Goal: Task Accomplishment & Management: Complete application form

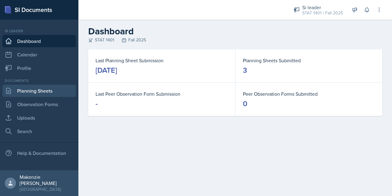
click at [44, 92] on link "Planning Sheets" at bounding box center [39, 91] width 74 height 12
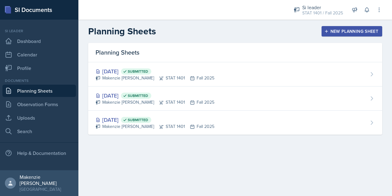
click at [332, 31] on div "New Planning Sheet" at bounding box center [352, 31] width 53 height 5
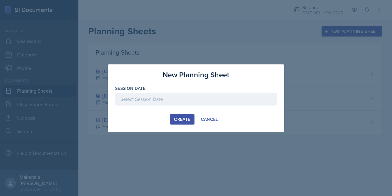
click at [183, 97] on div at bounding box center [196, 99] width 162 height 13
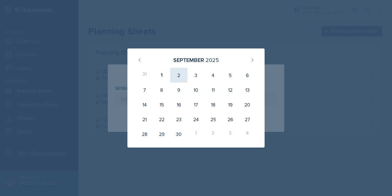
click at [177, 75] on div "2" at bounding box center [178, 75] width 17 height 15
type input "[DATE]"
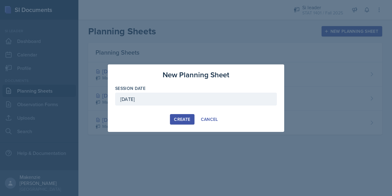
click at [180, 121] on div "Create" at bounding box center [182, 119] width 16 height 5
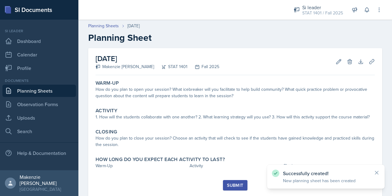
click at [47, 92] on link "Planning Sheets" at bounding box center [39, 91] width 74 height 12
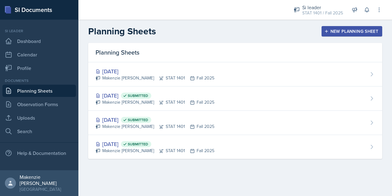
click at [346, 31] on div "New Planning Sheet" at bounding box center [352, 31] width 53 height 5
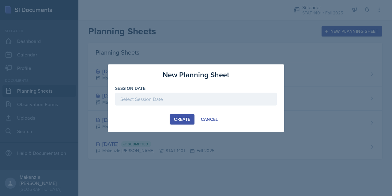
click at [180, 98] on div at bounding box center [196, 99] width 162 height 13
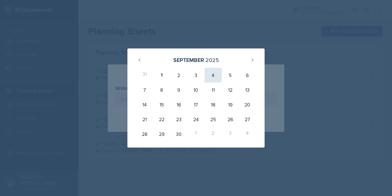
click at [215, 74] on div "4" at bounding box center [213, 75] width 17 height 15
type input "[DATE]"
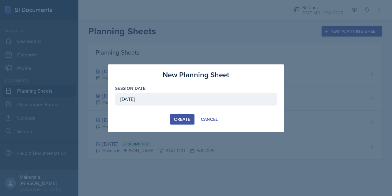
click at [180, 118] on div "Create" at bounding box center [182, 119] width 16 height 5
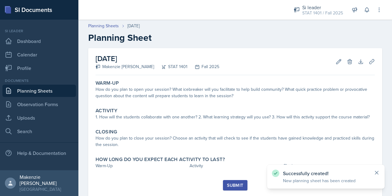
click at [376, 171] on icon at bounding box center [377, 172] width 6 height 6
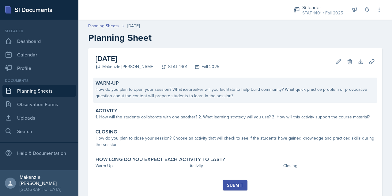
click at [201, 96] on div "How do you plan to open your session? What icebreaker will you facilitate to he…" at bounding box center [236, 92] width 280 height 13
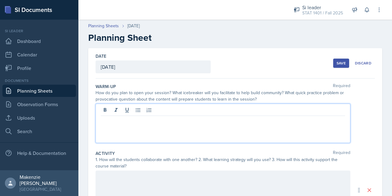
click at [139, 112] on div at bounding box center [223, 123] width 255 height 39
click at [139, 121] on p "STUDENT TEST DAY - NO SESSION" at bounding box center [223, 120] width 245 height 7
copy p "STUDENT TEST DAY - NO SESSION"
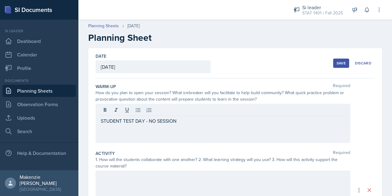
click at [116, 182] on div at bounding box center [223, 189] width 255 height 39
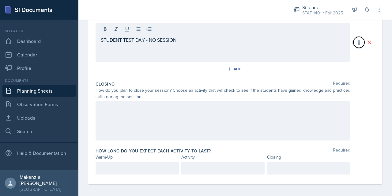
scroll to position [150, 0]
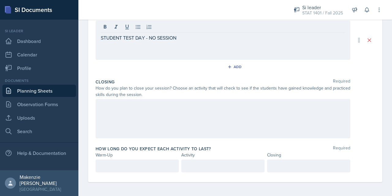
click at [151, 115] on div at bounding box center [223, 118] width 255 height 39
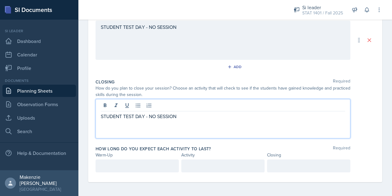
scroll to position [161, 0]
click at [122, 165] on p at bounding box center [137, 164] width 73 height 7
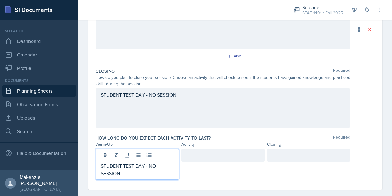
click at [201, 151] on div at bounding box center [222, 155] width 83 height 13
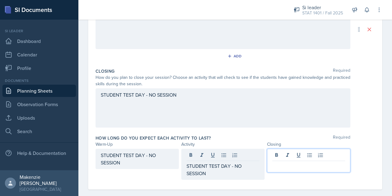
click at [284, 155] on div at bounding box center [308, 161] width 83 height 24
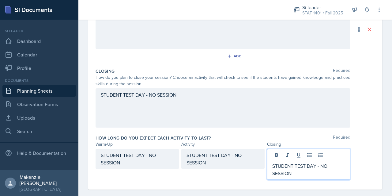
click at [364, 139] on div "How long do you expect each activity to last? Required" at bounding box center [236, 138] width 280 height 6
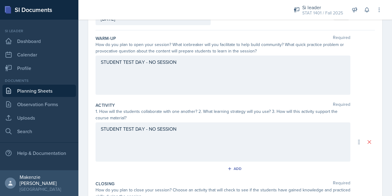
scroll to position [59, 0]
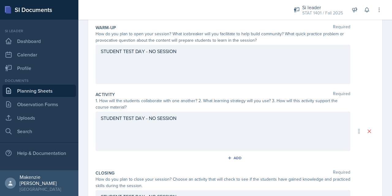
click at [154, 55] on p "STUDENT TEST DAY - NO SESSION" at bounding box center [223, 51] width 245 height 7
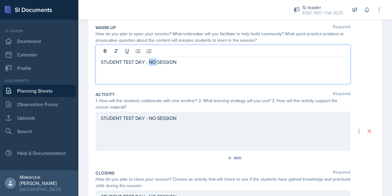
click at [154, 62] on p "STUDENT TEST DAY - NO SESSION" at bounding box center [223, 61] width 245 height 7
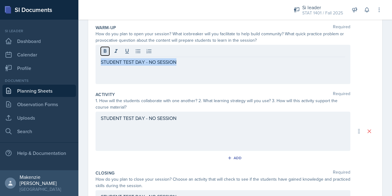
click at [104, 51] on icon at bounding box center [105, 51] width 3 height 4
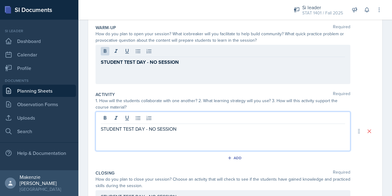
click at [111, 120] on div "STUDENT TEST DAY - NO SESSION" at bounding box center [223, 131] width 255 height 39
click at [111, 120] on div at bounding box center [223, 119] width 245 height 10
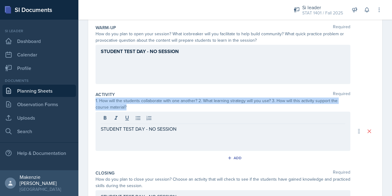
click at [111, 120] on div at bounding box center [223, 119] width 245 height 10
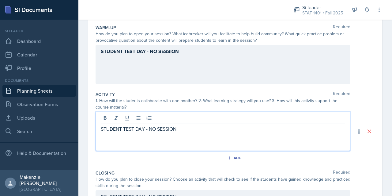
click at [115, 130] on p "STUDENT TEST DAY - NO SESSION" at bounding box center [223, 128] width 245 height 7
click at [153, 129] on p "STUDENT TEST DAY - NO SESSION" at bounding box center [223, 128] width 245 height 7
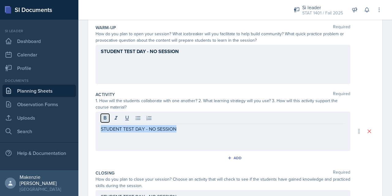
click at [102, 117] on icon at bounding box center [105, 118] width 6 height 6
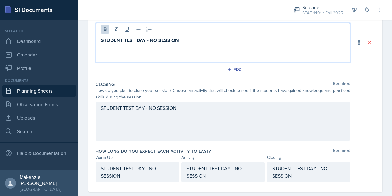
scroll to position [157, 0]
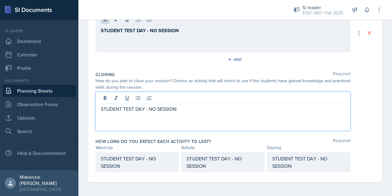
click at [133, 109] on p "STUDENT TEST DAY - NO SESSION" at bounding box center [223, 108] width 245 height 7
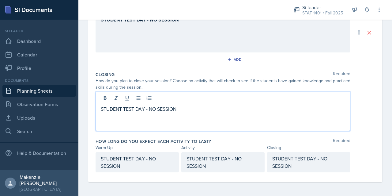
click at [133, 109] on p "STUDENT TEST DAY - NO SESSION" at bounding box center [223, 108] width 245 height 7
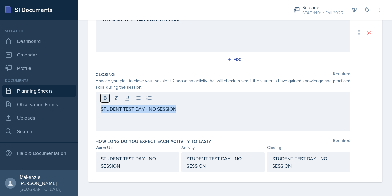
click at [104, 97] on icon at bounding box center [105, 98] width 3 height 4
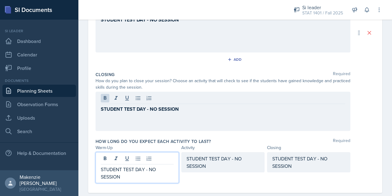
click at [119, 160] on div "STUDENT TEST DAY - NO SESSION" at bounding box center [137, 167] width 83 height 31
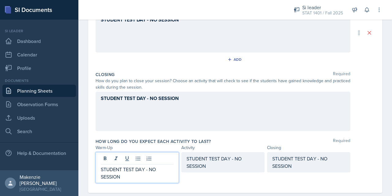
click at [120, 172] on p "STUDENT TEST DAY - NO SESSION" at bounding box center [137, 173] width 73 height 15
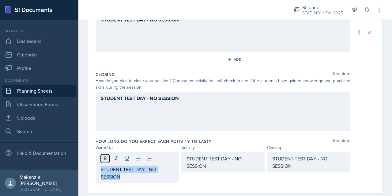
click at [106, 158] on icon at bounding box center [105, 158] width 3 height 4
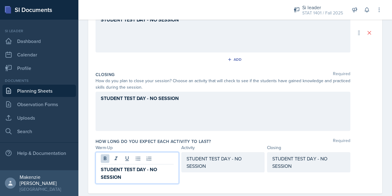
click at [195, 164] on div "STUDENT TEST DAY - NO SESSION" at bounding box center [222, 162] width 83 height 20
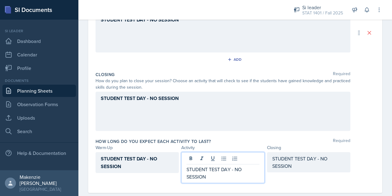
click at [193, 171] on p "STUDENT TEST DAY - NO SESSION" at bounding box center [223, 173] width 73 height 15
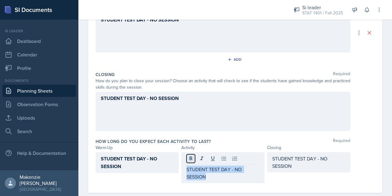
click at [190, 160] on icon at bounding box center [191, 158] width 6 height 6
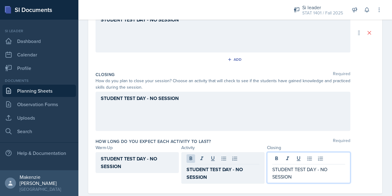
click at [278, 160] on div "STUDENT TEST DAY - NO SESSION" at bounding box center [308, 167] width 83 height 31
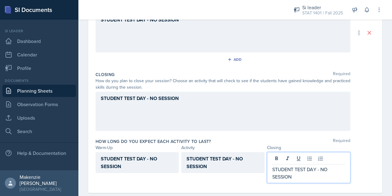
click at [277, 170] on p "STUDENT TEST DAY - NO SESSION" at bounding box center [308, 173] width 73 height 15
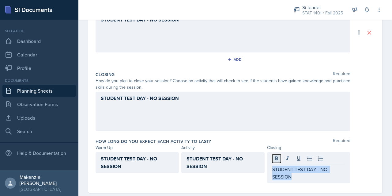
click at [274, 155] on icon at bounding box center [277, 158] width 6 height 6
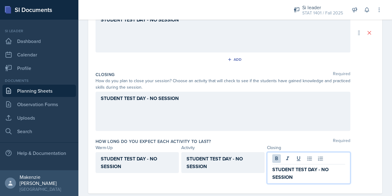
click at [278, 136] on div "How long do you expect each activity to last? Required Warm-Up Activity Closing…" at bounding box center [236, 162] width 280 height 53
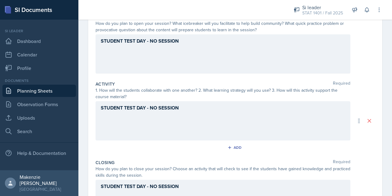
scroll to position [0, 0]
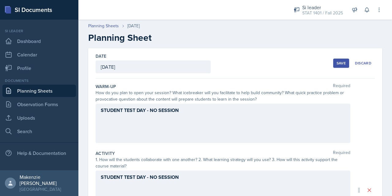
click at [337, 64] on div "Save" at bounding box center [341, 63] width 9 height 5
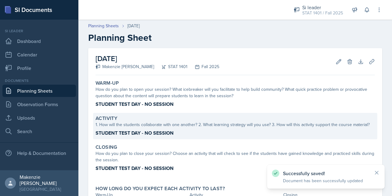
scroll to position [52, 0]
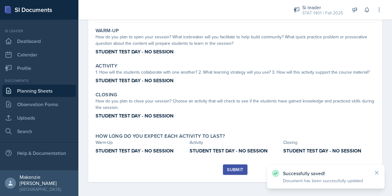
click at [236, 169] on div "Submit" at bounding box center [235, 169] width 16 height 5
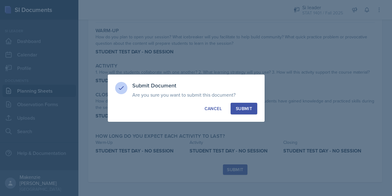
click at [249, 105] on button "Submit" at bounding box center [244, 109] width 27 height 12
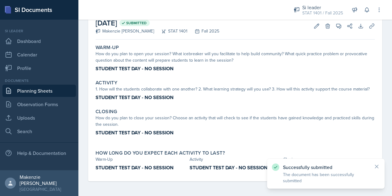
scroll to position [35, 0]
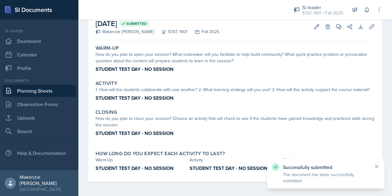
click at [37, 86] on link "Planning Sheets" at bounding box center [39, 91] width 74 height 12
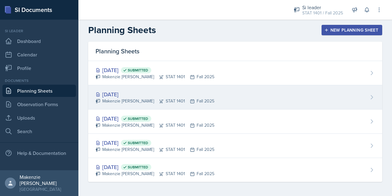
click at [126, 98] on div "Makenzie [PERSON_NAME] STAT 1401 Fall 2025" at bounding box center [155, 101] width 119 height 6
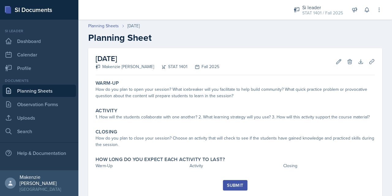
click at [37, 89] on link "Planning Sheets" at bounding box center [39, 91] width 74 height 12
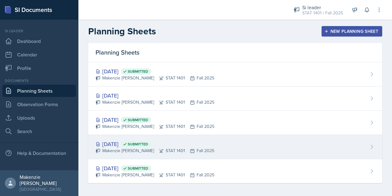
click at [125, 142] on div "[DATE] Submitted" at bounding box center [155, 144] width 119 height 8
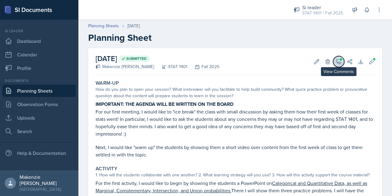
click at [337, 62] on icon at bounding box center [339, 61] width 5 height 5
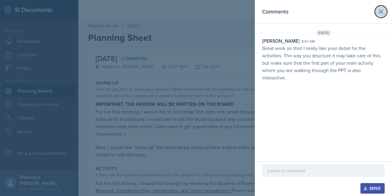
click at [381, 13] on icon at bounding box center [381, 11] width 7 height 7
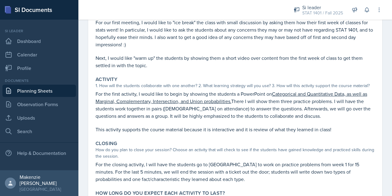
scroll to position [90, 0]
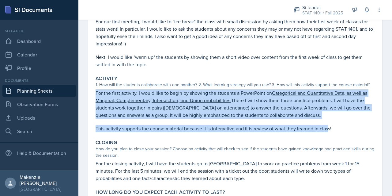
drag, startPoint x: 96, startPoint y: 95, endPoint x: 330, endPoint y: 133, distance: 237.6
click at [330, 133] on div "Activity 1. How will the students collaborate with one another? 2. What learnin…" at bounding box center [235, 104] width 284 height 62
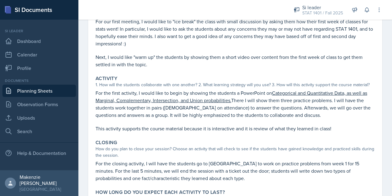
click at [335, 127] on p "This activity supports the course material because it is interactive and it is …" at bounding box center [236, 128] width 280 height 7
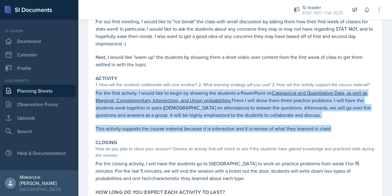
drag, startPoint x: 96, startPoint y: 93, endPoint x: 334, endPoint y: 128, distance: 241.0
click at [334, 128] on div "For the first activity, I would like to begin by showing the students a PowerPo…" at bounding box center [236, 110] width 280 height 43
copy div "For the first activity, I would like to begin by showing the students a PowerPo…"
click at [41, 93] on link "Planning Sheets" at bounding box center [39, 91] width 74 height 12
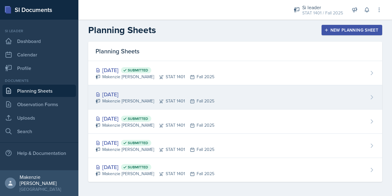
click at [118, 97] on div "[DATE]" at bounding box center [155, 94] width 119 height 8
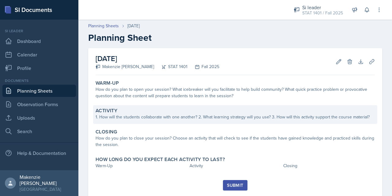
click at [122, 116] on div "1. How will the students collaborate with one another? 2. What learning strateg…" at bounding box center [236, 117] width 280 height 6
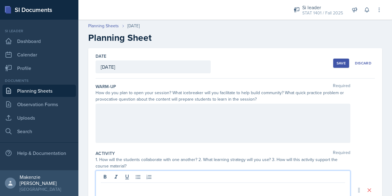
click at [111, 180] on div at bounding box center [223, 189] width 255 height 39
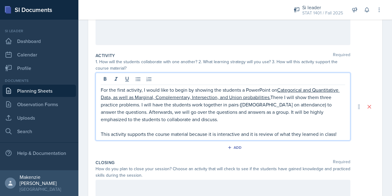
scroll to position [98, 0]
click at [192, 98] on u "Categorical and Quantitative Data, as well as Marginal, Complementary, Intersec…" at bounding box center [220, 93] width 239 height 14
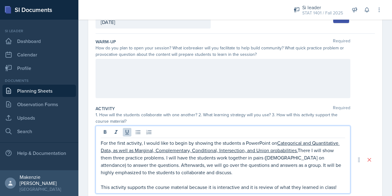
scroll to position [44, 0]
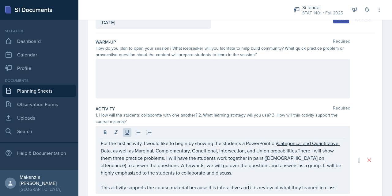
click at [210, 101] on div "Warm-Up Required How do you plan to open your session? What icebreaker will you…" at bounding box center [236, 69] width 280 height 67
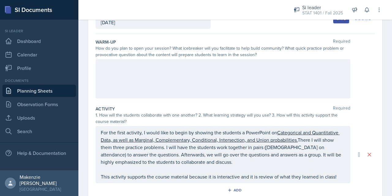
scroll to position [0, 0]
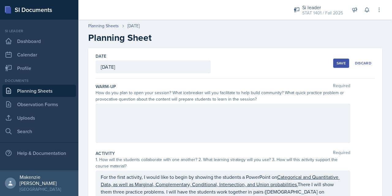
click at [45, 89] on link "Planning Sheets" at bounding box center [39, 91] width 74 height 12
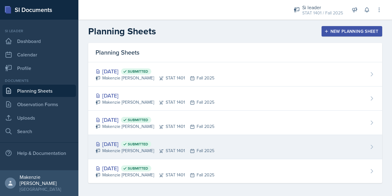
click at [129, 149] on div "Makenzie [PERSON_NAME] STAT 1401 Fall 2025" at bounding box center [155, 150] width 119 height 6
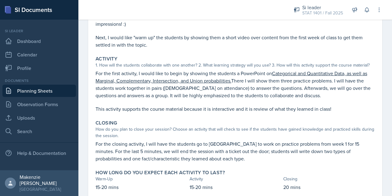
scroll to position [129, 0]
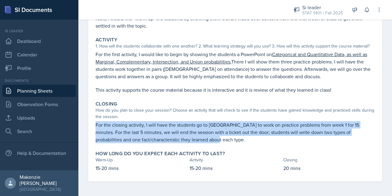
drag, startPoint x: 96, startPoint y: 124, endPoint x: 201, endPoint y: 139, distance: 105.9
click at [201, 139] on p "For the closing activity, I will have the students go to [GEOGRAPHIC_DATA] to w…" at bounding box center [236, 132] width 280 height 22
copy p "For the closing activity, I will have the students go to [GEOGRAPHIC_DATA] to w…"
click at [43, 92] on link "Planning Sheets" at bounding box center [39, 91] width 74 height 12
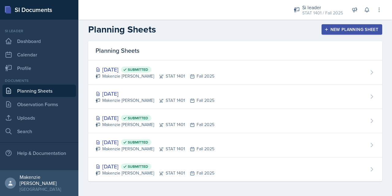
scroll to position [1, 0]
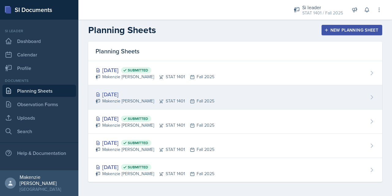
click at [120, 92] on div "[DATE]" at bounding box center [155, 94] width 119 height 8
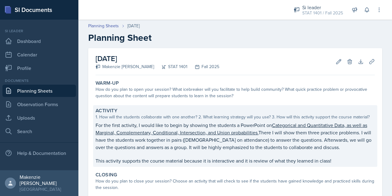
scroll to position [59, 0]
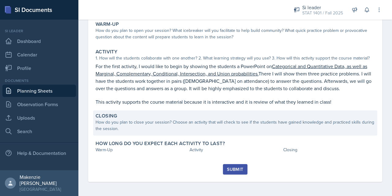
click at [123, 124] on div "How do you plan to close your session? Choose an activity that will check to se…" at bounding box center [236, 125] width 280 height 13
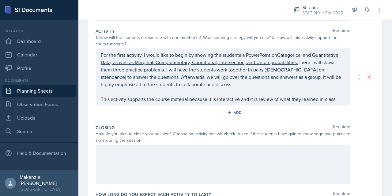
click at [113, 158] on div at bounding box center [223, 164] width 255 height 39
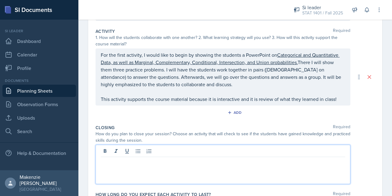
scroll to position [133, 0]
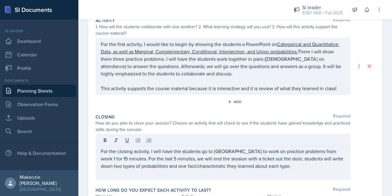
click at [361, 154] on div "For the closing activity, I will have the students go to [GEOGRAPHIC_DATA] to w…" at bounding box center [236, 157] width 280 height 46
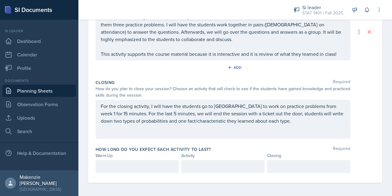
scroll to position [167, 0]
click at [155, 162] on div at bounding box center [137, 166] width 83 height 13
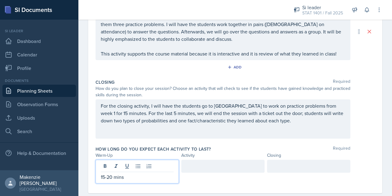
click at [193, 162] on div at bounding box center [222, 166] width 83 height 13
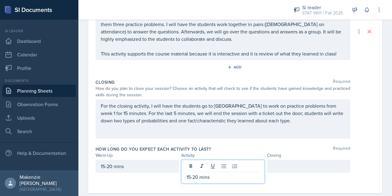
click at [278, 170] on div at bounding box center [308, 166] width 83 height 13
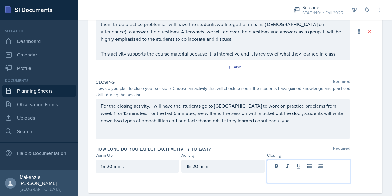
scroll to position [178, 0]
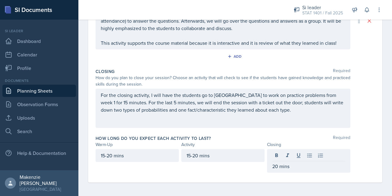
click at [364, 149] on div "15-20 mins 15-20 mins 20 mins" at bounding box center [236, 161] width 280 height 24
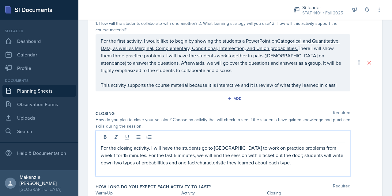
scroll to position [147, 0]
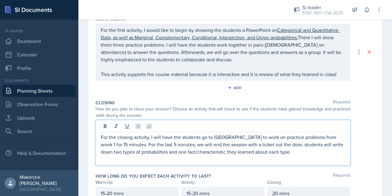
click at [267, 137] on p "For the closing activity, I will have the students go to [GEOGRAPHIC_DATA] to w…" at bounding box center [223, 144] width 245 height 22
click at [355, 131] on div "For the closing activity, I will have the students go to [GEOGRAPHIC_DATA] to w…" at bounding box center [236, 143] width 280 height 46
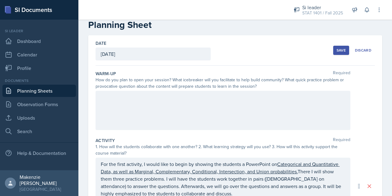
scroll to position [13, 0]
click at [208, 111] on div at bounding box center [223, 110] width 255 height 39
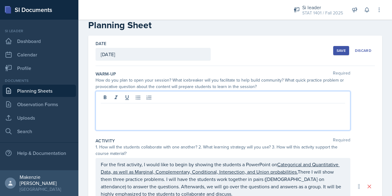
scroll to position [23, 0]
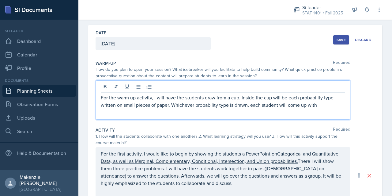
click at [176, 105] on p "For the warm up activity, I will have the students draw from a cup. Inside the …" at bounding box center [223, 101] width 245 height 15
click at [275, 106] on p "For the warm up activity, I will have the students draw from a cup. Inside the …" at bounding box center [223, 101] width 245 height 15
click at [332, 107] on p "For the warm up activity, I will have the students draw from a cup. Inside the …" at bounding box center [223, 101] width 245 height 15
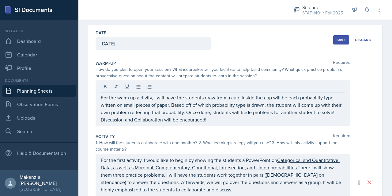
click at [357, 108] on div "For the warm up activity, I will have the students draw from a cup. Inside the …" at bounding box center [236, 103] width 280 height 46
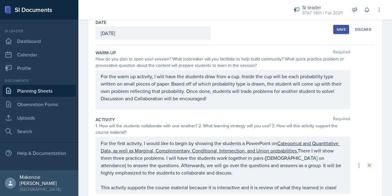
scroll to position [0, 0]
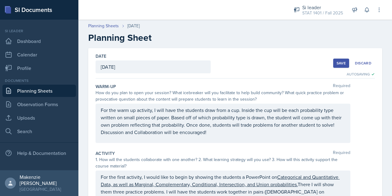
click at [334, 60] on button "Save" at bounding box center [341, 63] width 16 height 9
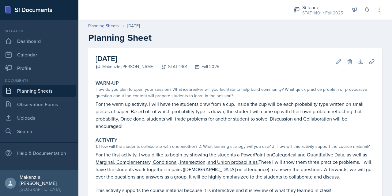
click at [283, 64] on div "[DATE] [PERSON_NAME] STAT 1401 Fall 2025 Edit Delete Download Uploads Autosaving" at bounding box center [236, 61] width 280 height 27
click at [369, 63] on icon at bounding box center [372, 62] width 6 height 6
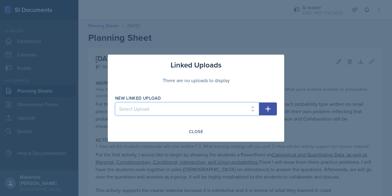
click at [253, 110] on select "Select Upload Week 2_Session 1" at bounding box center [187, 108] width 144 height 13
select select "854e60e4-df3b-4b26-ad7a-198695958cca"
click at [115, 102] on select "Select Upload Week 2_Session 1" at bounding box center [187, 108] width 144 height 13
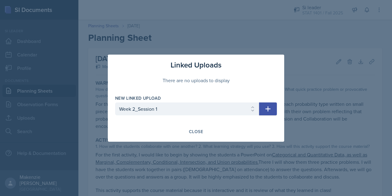
click at [267, 113] on button "button" at bounding box center [268, 108] width 18 height 13
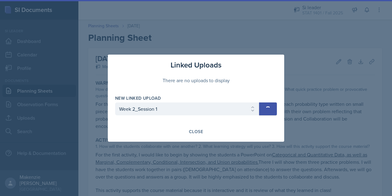
select select
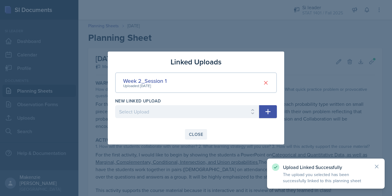
click at [192, 132] on div "Close" at bounding box center [196, 134] width 14 height 5
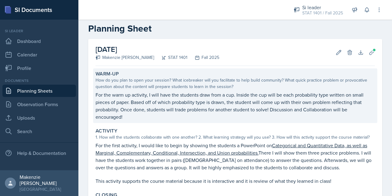
scroll to position [9, 0]
click at [205, 101] on p "For the warm up activity, I will have the students draw from a cup. Inside the …" at bounding box center [236, 105] width 280 height 29
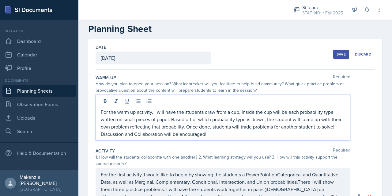
click at [101, 101] on div "For the warm up activity, I will have the students draw from a cup. Inside the …" at bounding box center [223, 118] width 255 height 46
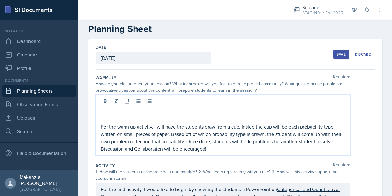
click at [99, 112] on div "For the warm up activity, I will have the students draw from a cup. Inside the …" at bounding box center [223, 125] width 255 height 60
click at [107, 108] on p at bounding box center [223, 111] width 245 height 7
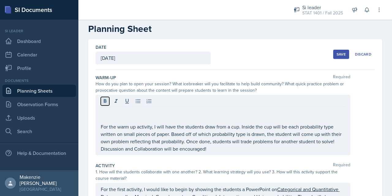
click at [104, 103] on icon at bounding box center [105, 101] width 6 height 6
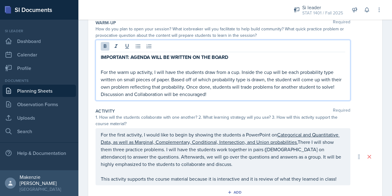
scroll to position [64, 0]
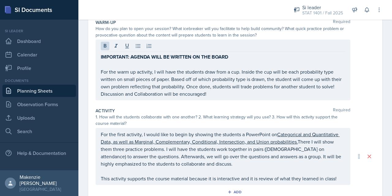
click at [100, 134] on div "For the first activity, I would like to begin by showing the students a PowerPo…" at bounding box center [223, 156] width 255 height 57
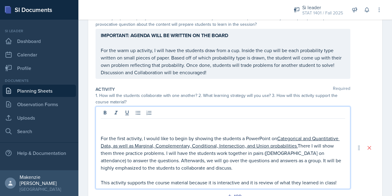
click at [105, 123] on p at bounding box center [223, 123] width 245 height 7
click at [107, 113] on icon at bounding box center [105, 113] width 6 height 6
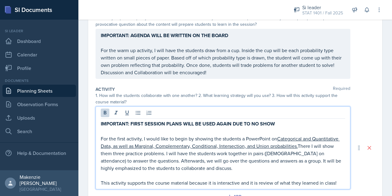
click at [253, 123] on strong "IMPORTANT: FIRST SESSION PLANS WILL BE USED AGAIN DUE TO NO SHOW" at bounding box center [188, 123] width 174 height 7
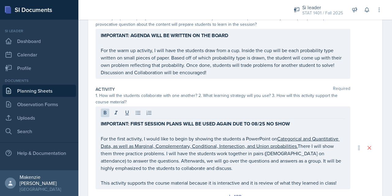
click at [354, 120] on div "IMPORTANT: FIRST SESSION PLANS WILL BE USED AGAIN DUE TO 08/25 NO SHOW For the …" at bounding box center [236, 147] width 280 height 83
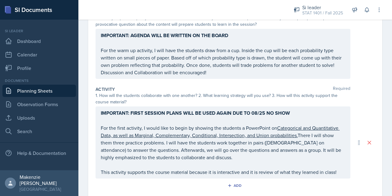
click at [177, 113] on div "IMPORTANT: FIRST SESSION PLANS WILL BE USED AGAIN DUE TO 08/25 NO SHOW For the …" at bounding box center [223, 142] width 255 height 72
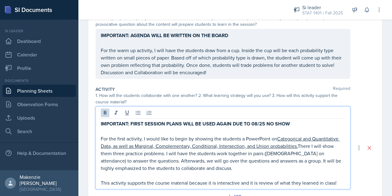
click at [177, 113] on div at bounding box center [223, 114] width 245 height 10
click at [176, 123] on strong "IMPORTANT: FIRST SESSION PLANS WILL BE USED AGAIN DUE TO 08/25 NO SHOW" at bounding box center [195, 123] width 189 height 7
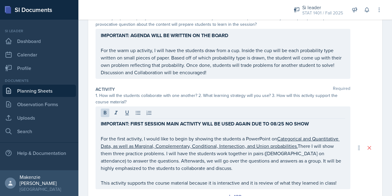
click at [366, 122] on div "IMPORTANT: FIRST SESSION MAIN ACTIVITY WILL BE USED AGAIN DUE TO 08/25 NO SHOW …" at bounding box center [236, 147] width 280 height 83
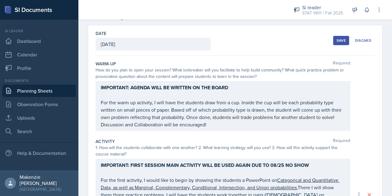
scroll to position [0, 0]
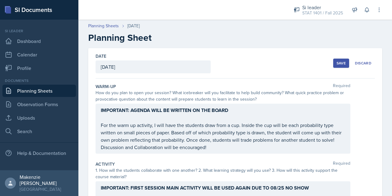
click at [333, 64] on button "Save" at bounding box center [341, 63] width 16 height 9
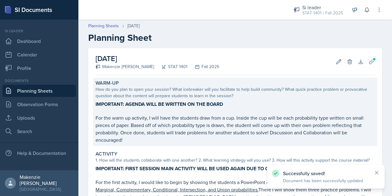
scroll to position [151, 0]
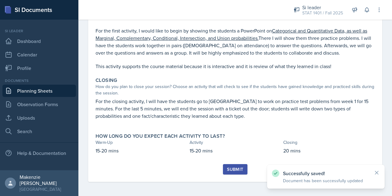
click at [229, 167] on div "Submit" at bounding box center [235, 169] width 16 height 5
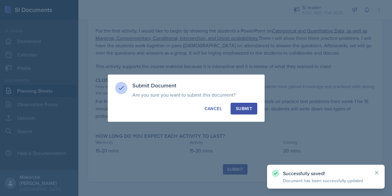
click at [235, 105] on button "Submit" at bounding box center [244, 109] width 27 height 12
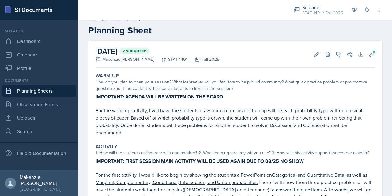
scroll to position [7, 0]
